Goal: Task Accomplishment & Management: Manage account settings

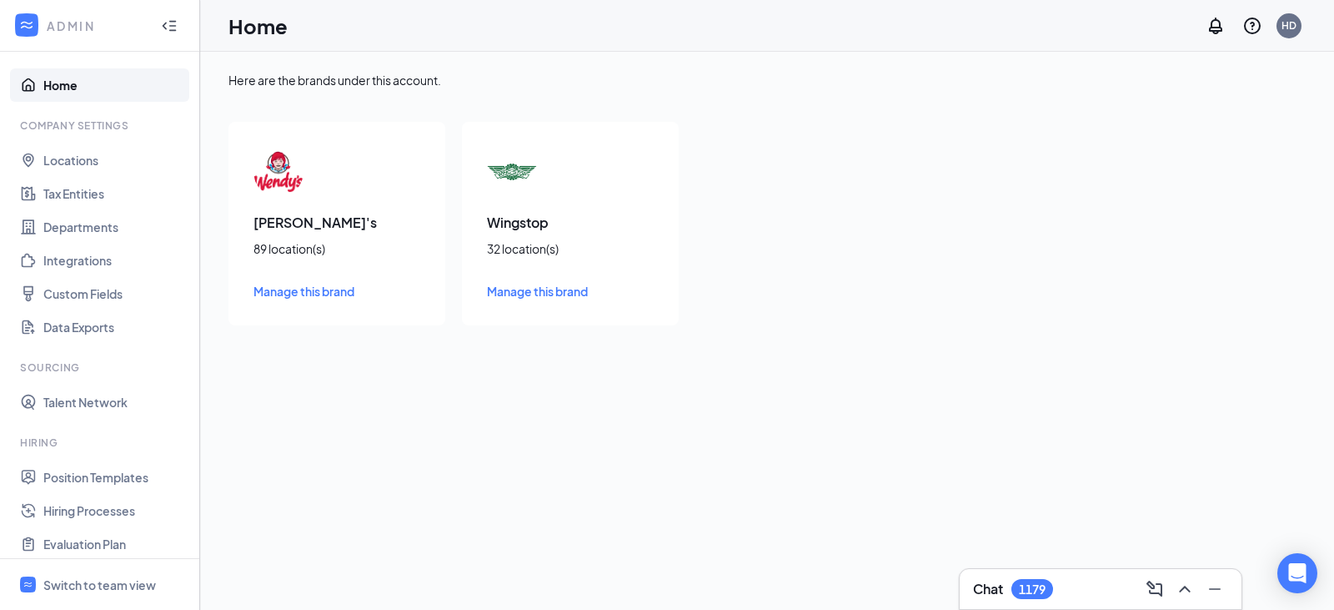
click at [540, 292] on span "Manage this brand" at bounding box center [537, 291] width 101 height 15
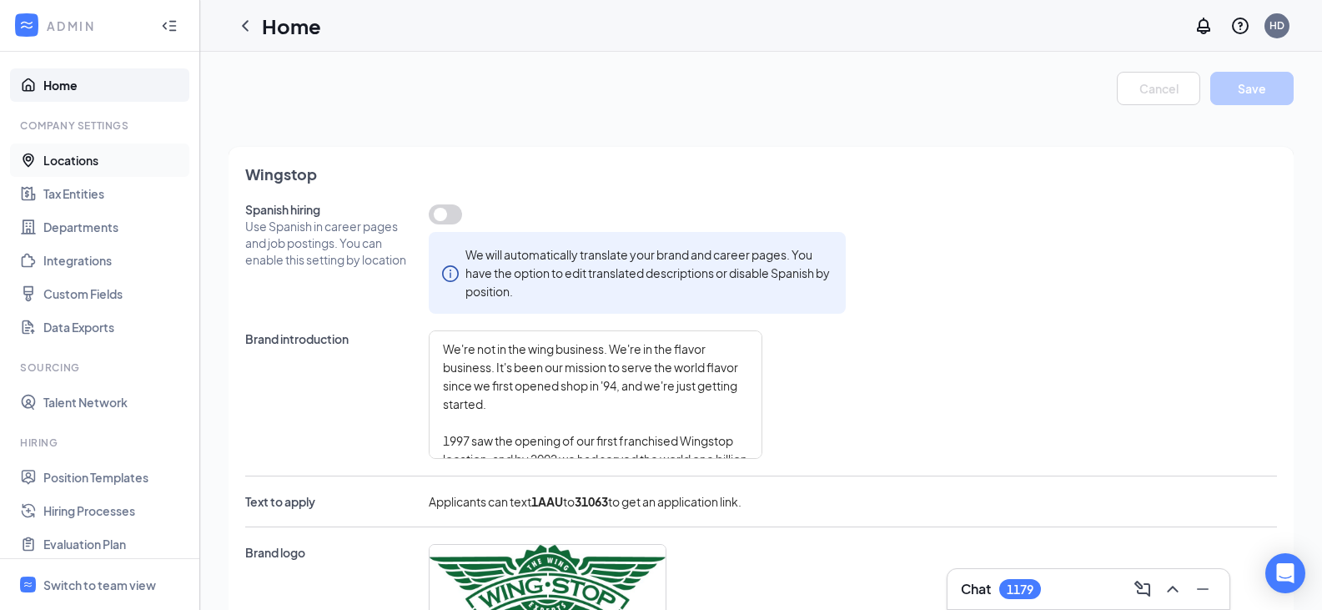
click at [94, 163] on link "Locations" at bounding box center [114, 159] width 143 height 33
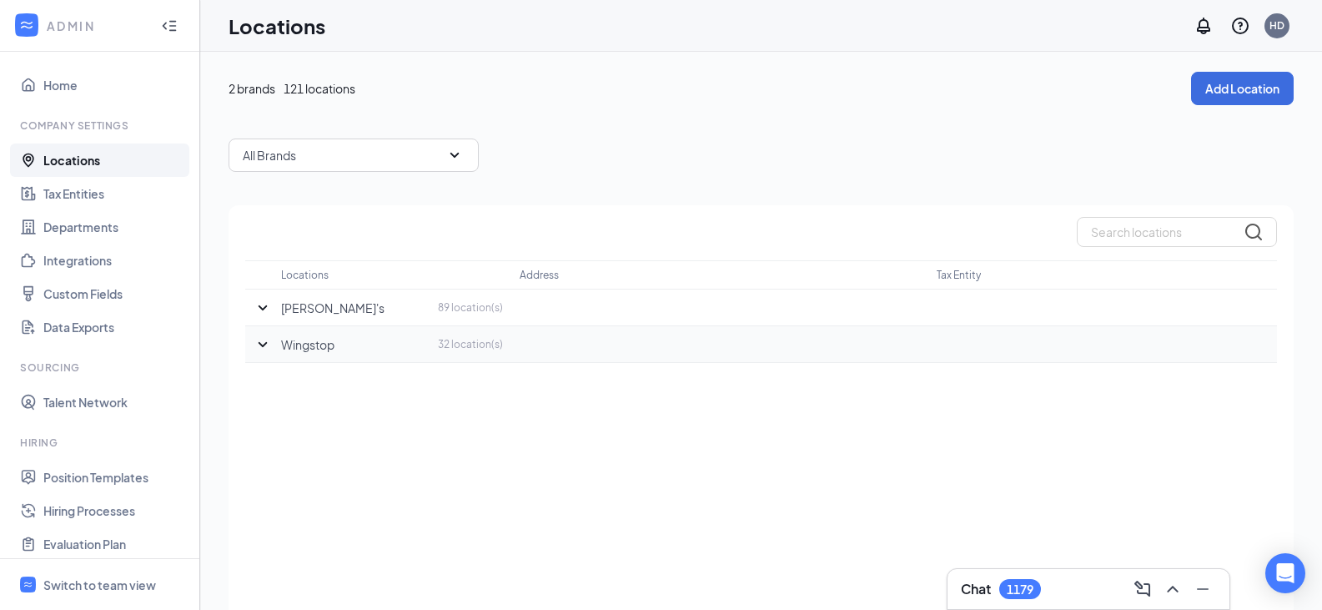
click at [322, 348] on p "Wingstop" at bounding box center [307, 344] width 53 height 17
click at [259, 342] on icon "SmallChevronDown" at bounding box center [263, 344] width 20 height 20
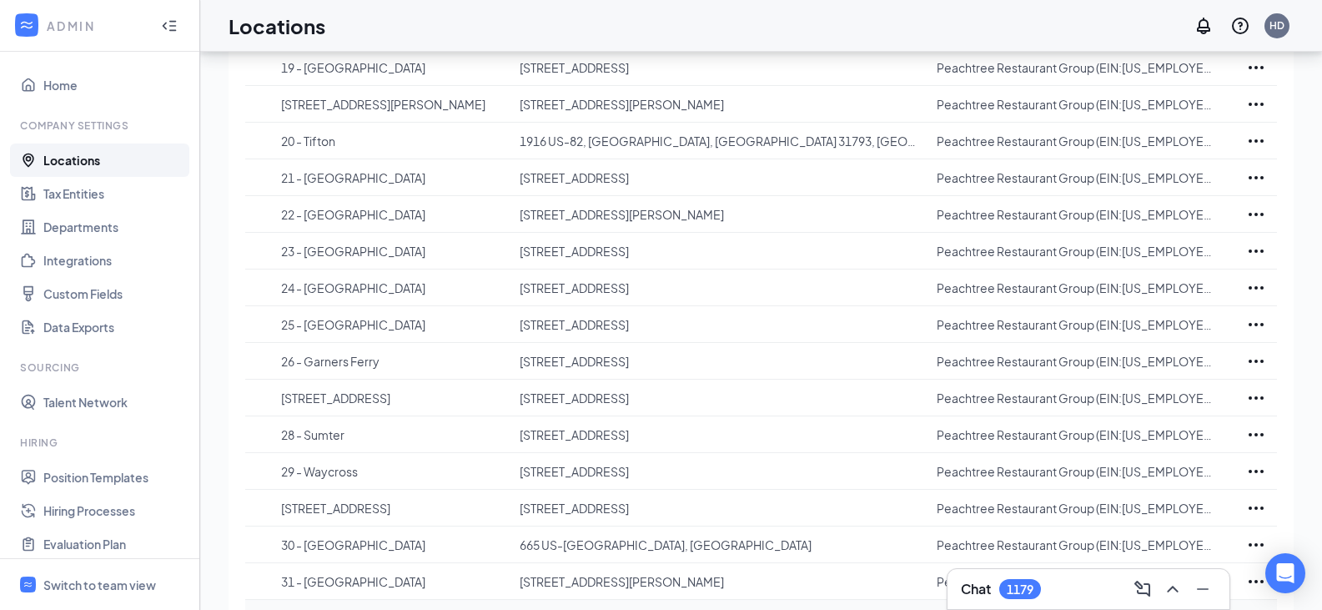
scroll to position [500, 0]
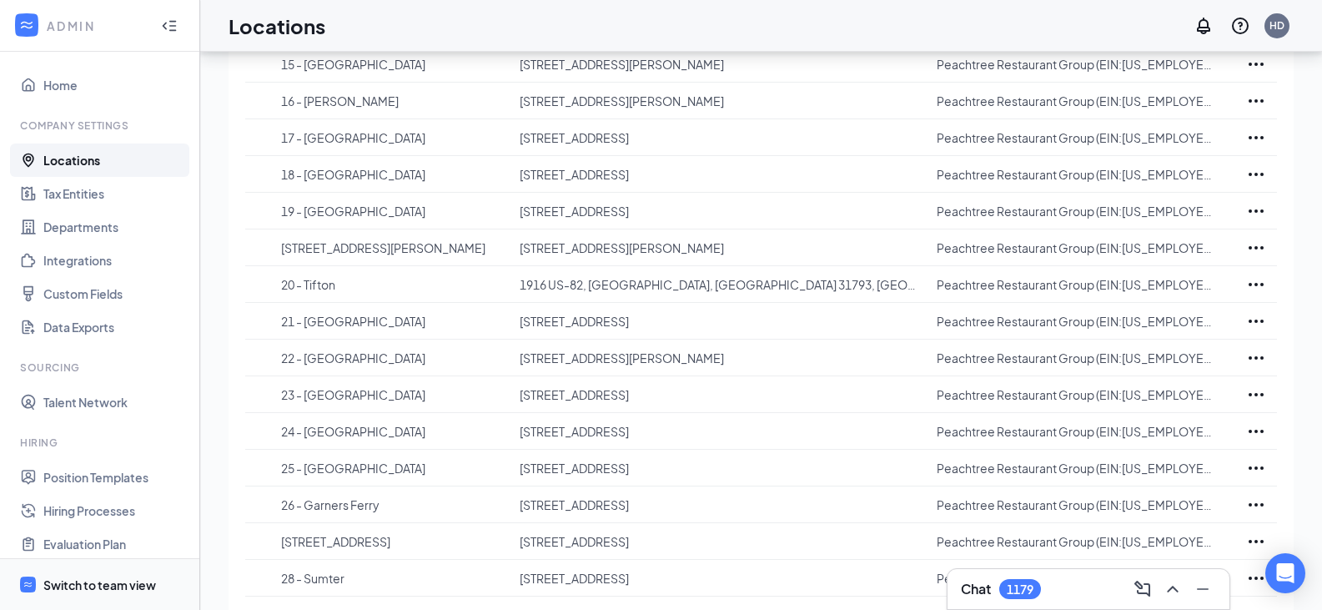
click at [122, 590] on div "Switch to team view" at bounding box center [99, 584] width 113 height 17
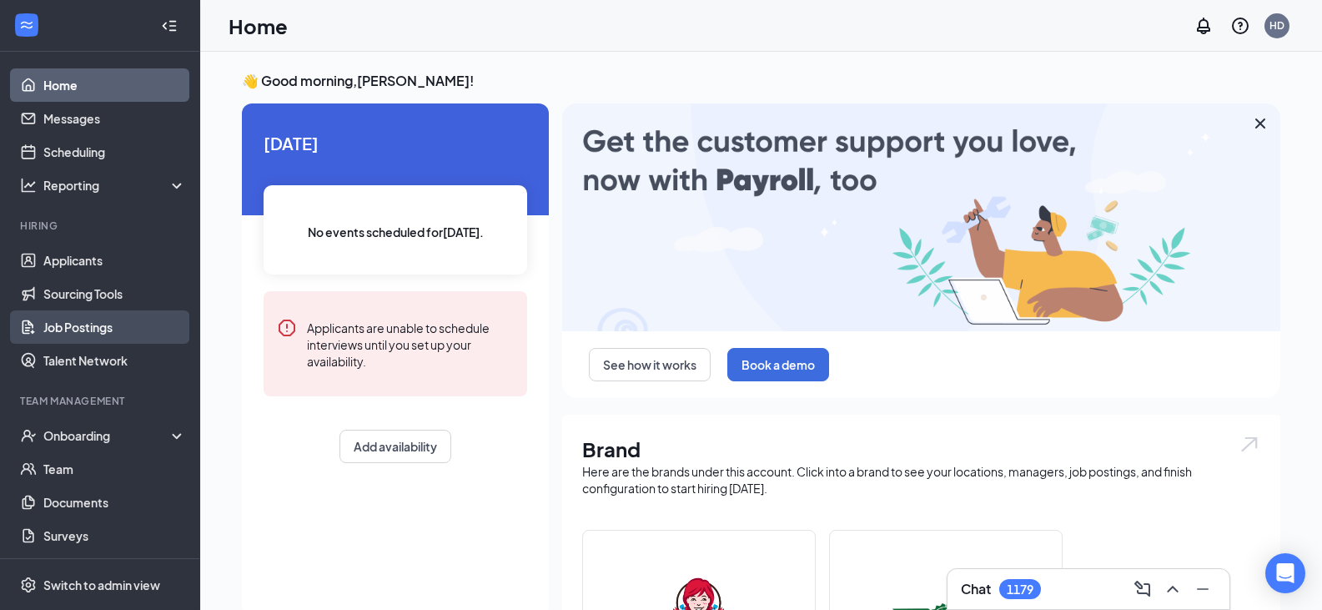
click at [101, 324] on link "Job Postings" at bounding box center [114, 326] width 143 height 33
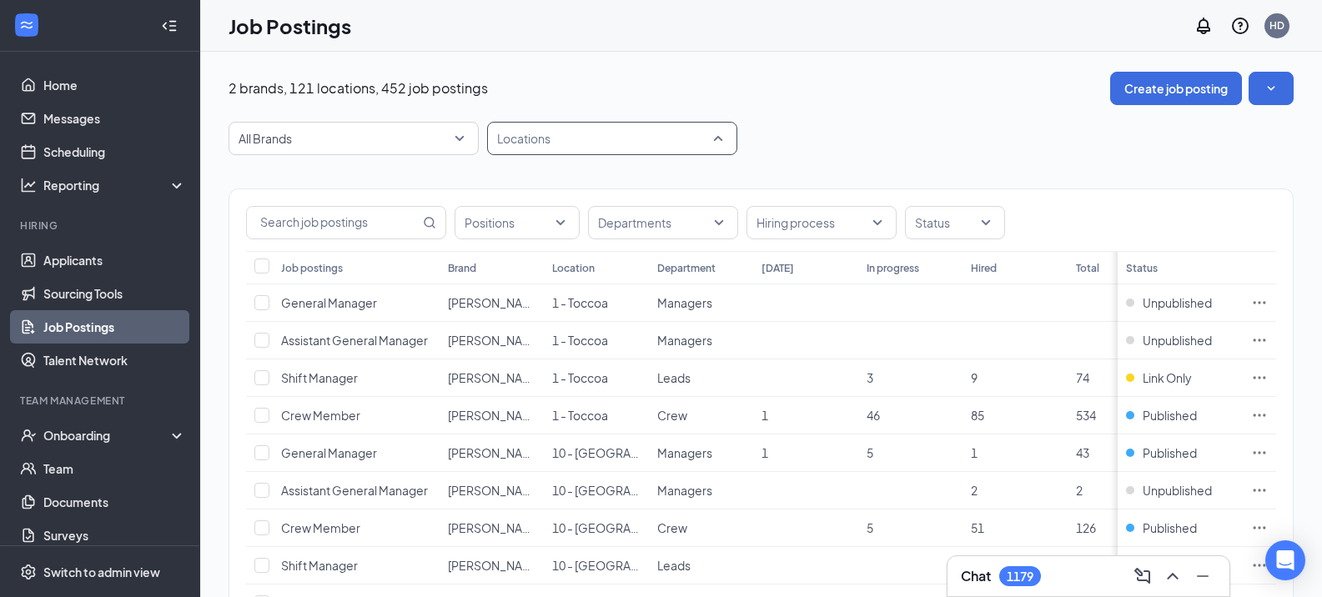
click at [582, 143] on div at bounding box center [603, 138] width 225 height 27
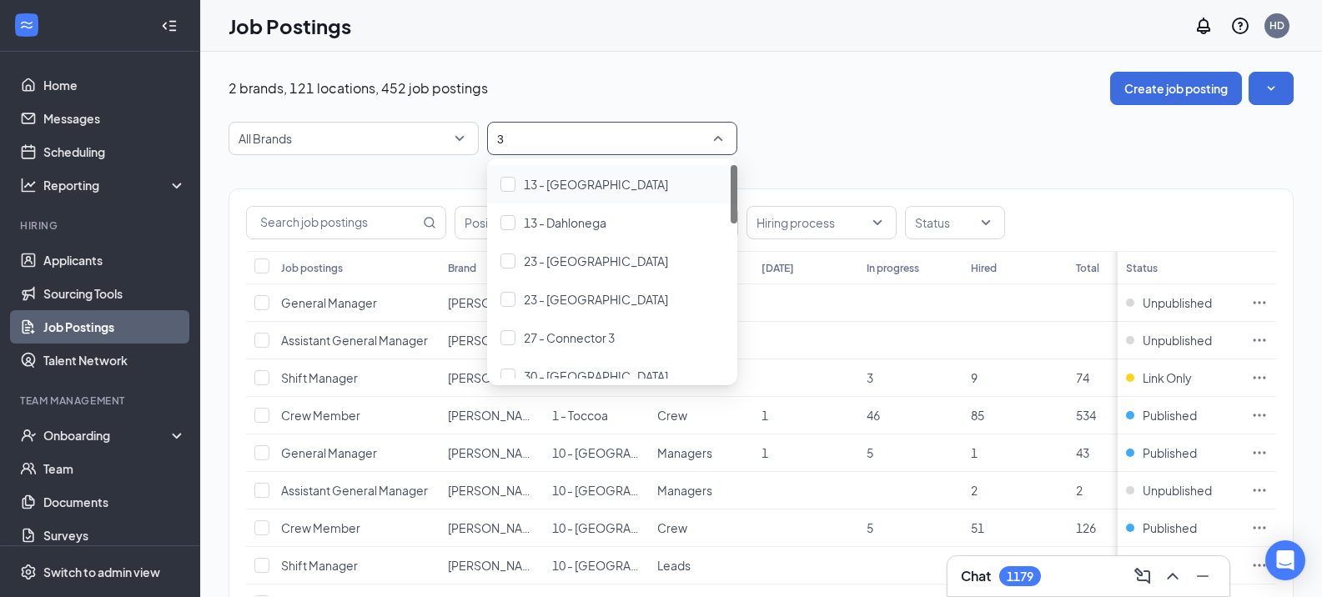
type input "32"
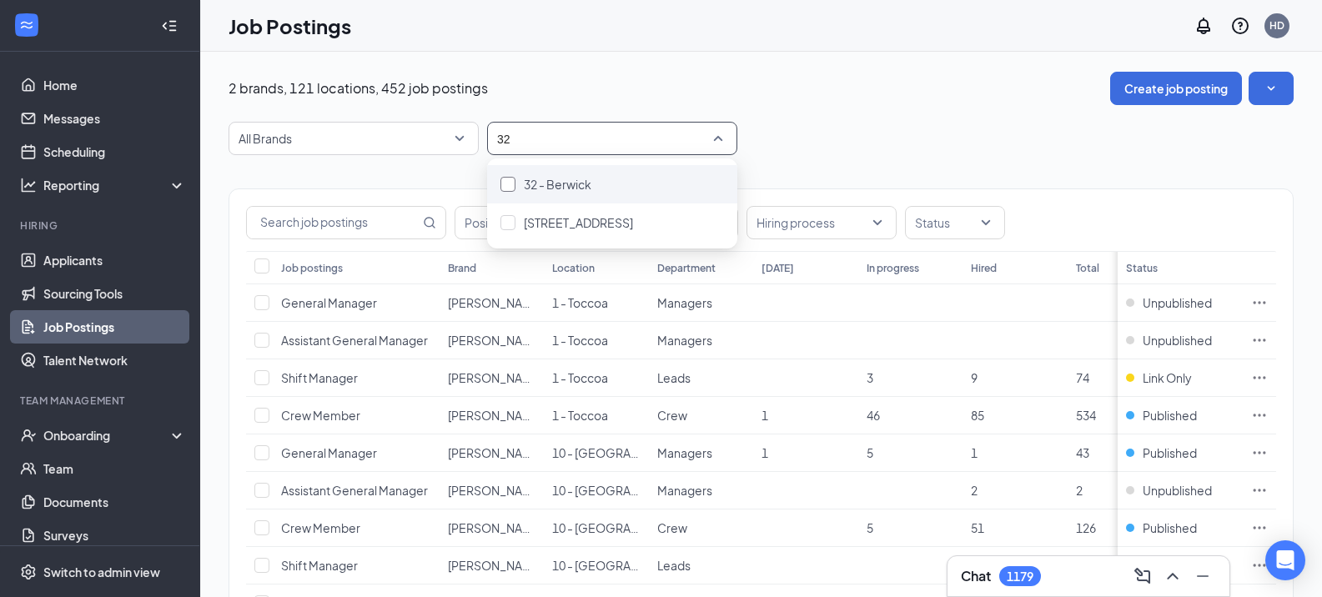
click at [508, 178] on div at bounding box center [507, 184] width 15 height 15
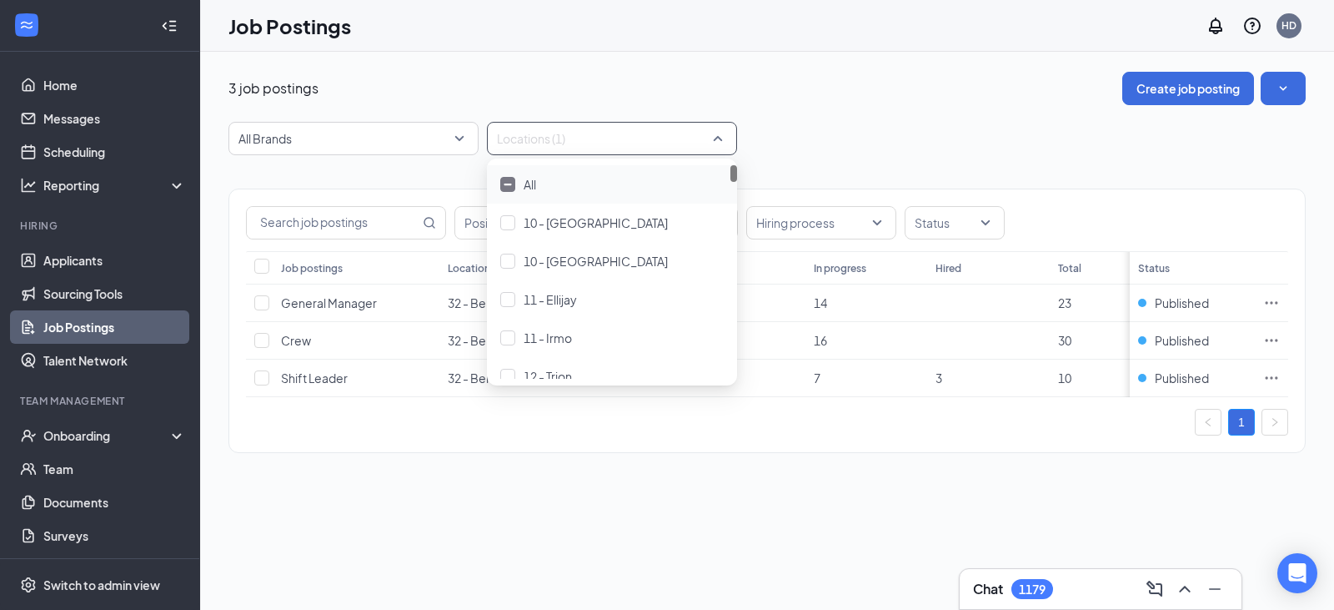
click at [809, 96] on div "3 job postings Create job posting" at bounding box center [767, 88] width 1077 height 33
